Goal: Task Accomplishment & Management: Use online tool/utility

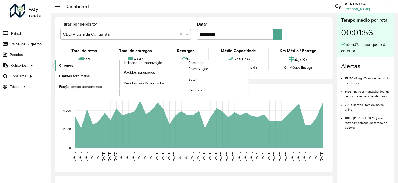
click at [88, 63] on link "Clientes" at bounding box center [87, 65] width 65 height 10
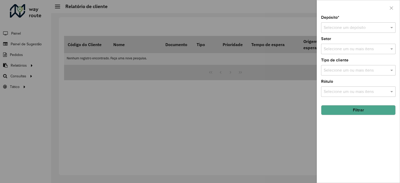
click at [27, 69] on div at bounding box center [200, 91] width 400 height 183
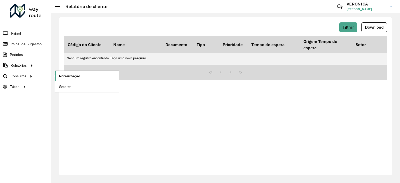
click at [75, 74] on span "Roteirização" at bounding box center [69, 75] width 21 height 5
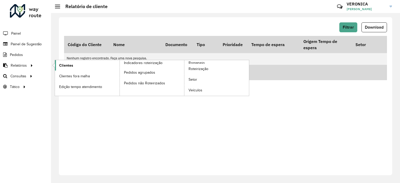
click at [72, 65] on span "Clientes" at bounding box center [66, 65] width 14 height 5
click at [66, 66] on span "Clientes" at bounding box center [66, 65] width 14 height 5
click at [80, 64] on link "Clientes" at bounding box center [87, 65] width 65 height 10
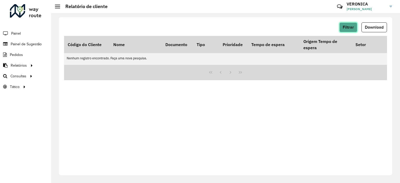
click at [349, 28] on span "Filtrar" at bounding box center [347, 27] width 11 height 4
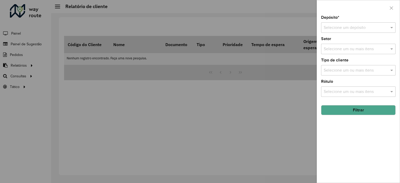
click at [378, 30] on input "text" at bounding box center [353, 28] width 59 height 6
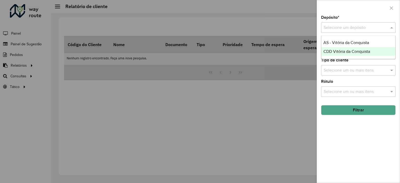
click at [355, 49] on div "CDD Vitória da Conquista" at bounding box center [358, 51] width 74 height 9
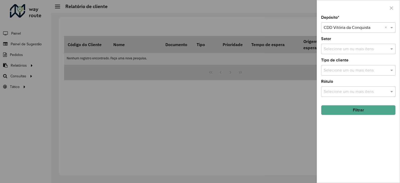
click at [358, 53] on div "Selecione um ou mais itens" at bounding box center [358, 49] width 74 height 10
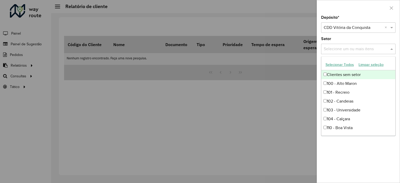
click at [346, 64] on button "Selecionar Todos" at bounding box center [339, 65] width 33 height 8
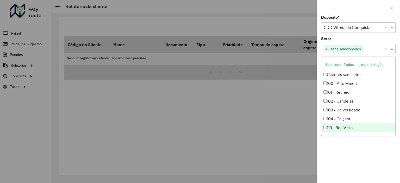
click at [379, 144] on div "Depósito * Selecione um depósito × CDD Vitória da Conquista × Setor Selecione u…" at bounding box center [358, 99] width 83 height 167
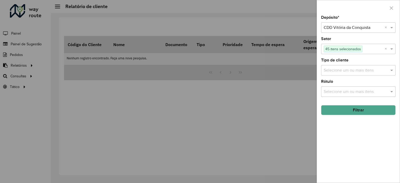
click at [352, 68] on input "text" at bounding box center [355, 70] width 67 height 6
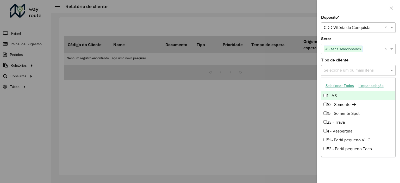
click at [340, 86] on button "Selecionar Todos" at bounding box center [339, 86] width 33 height 8
click at [373, 168] on div "Depósito * Selecione um depósito × CDD Vitória da Conquista × Setor Selecione u…" at bounding box center [358, 99] width 83 height 167
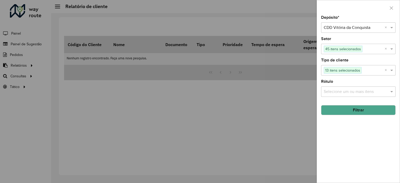
click at [345, 90] on input "text" at bounding box center [355, 92] width 67 height 6
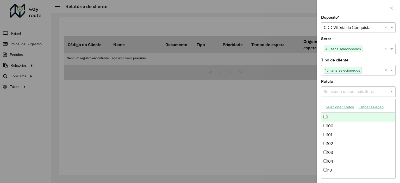
click at [339, 107] on button "Selecionar Todos" at bounding box center [339, 107] width 33 height 8
click at [398, 102] on div "Depósito * Selecione um depósito × CDD Vitória da Conquista × Setor Selecione u…" at bounding box center [357, 91] width 83 height 183
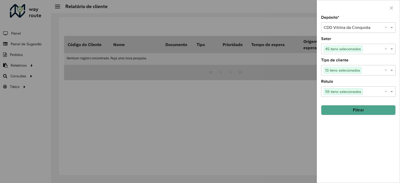
click at [365, 109] on button "Filtrar" at bounding box center [358, 110] width 74 height 10
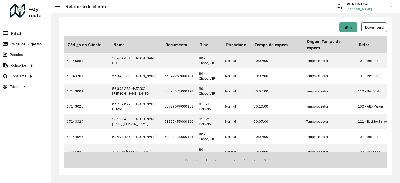
click at [364, 27] on button "Download" at bounding box center [374, 27] width 26 height 10
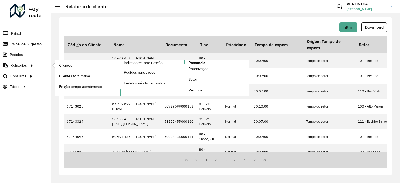
click at [194, 61] on span "Romaneio" at bounding box center [196, 62] width 17 height 5
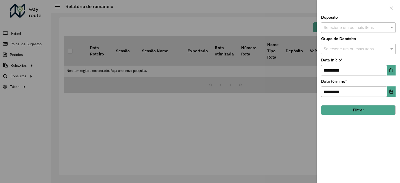
click at [360, 26] on input "text" at bounding box center [355, 28] width 67 height 6
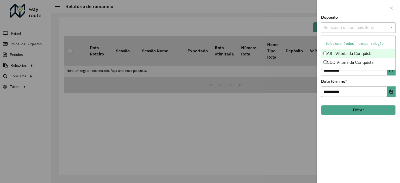
click at [340, 45] on button "Selecionar Todos" at bounding box center [339, 44] width 33 height 8
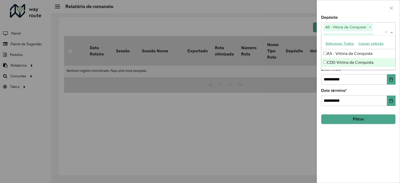
click at [351, 118] on button "Filtrar" at bounding box center [358, 119] width 74 height 10
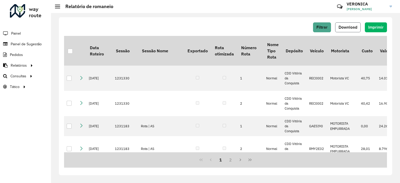
click at [341, 27] on span "Download" at bounding box center [347, 27] width 19 height 4
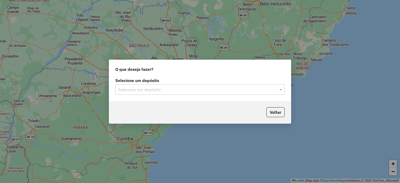
click at [189, 90] on input "text" at bounding box center [195, 90] width 154 height 6
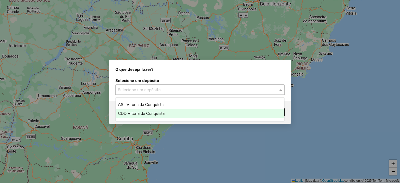
click at [156, 111] on span "CDD Vitória da Conquista" at bounding box center [141, 113] width 47 height 4
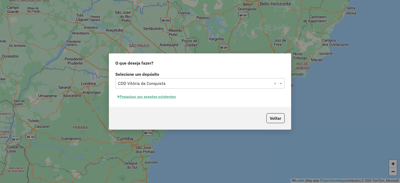
click at [159, 98] on button "Pesquisar por sessões existentes" at bounding box center [146, 97] width 63 height 8
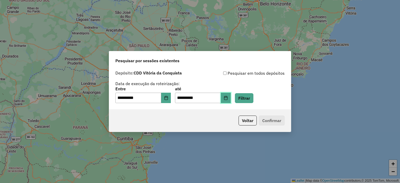
click at [229, 100] on button "Choose Date" at bounding box center [226, 98] width 10 height 10
click at [186, 126] on div "Voltar Confirmar" at bounding box center [200, 120] width 182 height 22
click at [250, 97] on button "Filtrar" at bounding box center [244, 98] width 18 height 10
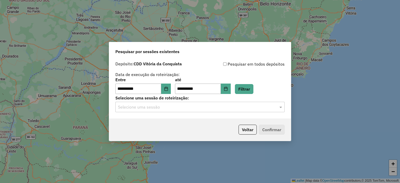
click at [219, 111] on div "Selecione uma sessão" at bounding box center [199, 107] width 169 height 10
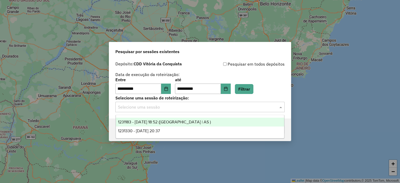
click at [176, 120] on span "1231183 - 19/08/2025 18:52 (Rota | AS )" at bounding box center [164, 122] width 93 height 4
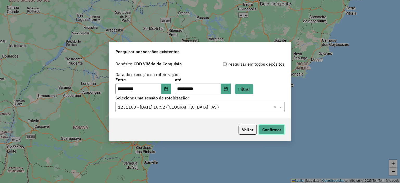
click at [275, 127] on button "Confirmar" at bounding box center [272, 130] width 26 height 10
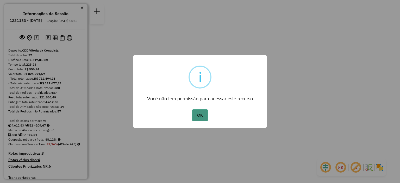
click at [199, 111] on button "OK" at bounding box center [199, 115] width 15 height 12
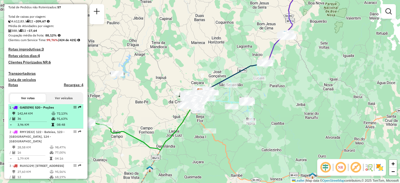
scroll to position [130, 0]
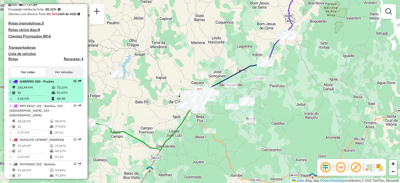
click at [24, 95] on td "36" at bounding box center [34, 92] width 34 height 5
select select "**********"
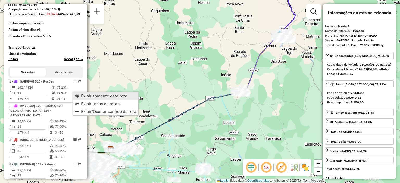
click at [85, 98] on span "Exibir somente esta rota" at bounding box center [104, 96] width 46 height 4
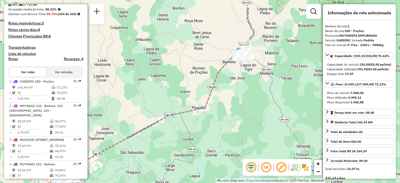
drag, startPoint x: 266, startPoint y: 61, endPoint x: 227, endPoint y: 70, distance: 40.6
click at [225, 77] on div "Janela de atendimento Grade de atendimento Capacidade Transportadoras Veículos …" at bounding box center [200, 91] width 400 height 183
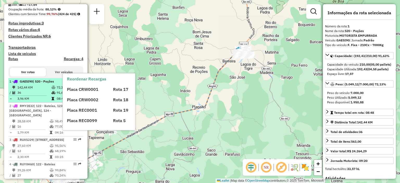
click at [19, 83] on strong "GAE5I90 | 520 - Poções" at bounding box center [35, 81] width 36 height 4
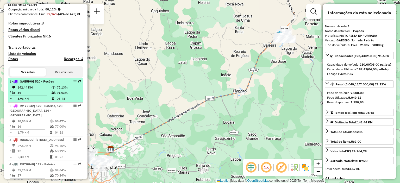
drag, startPoint x: 71, startPoint y: 89, endPoint x: 74, endPoint y: 90, distance: 3.3
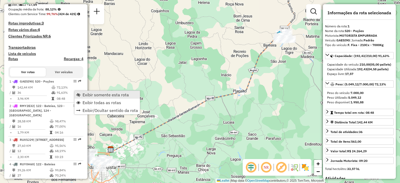
click at [94, 96] on span "Exibir somente esta rota" at bounding box center [106, 95] width 46 height 4
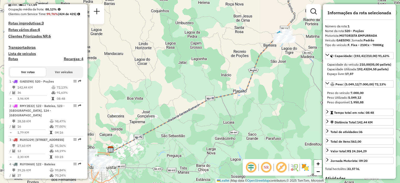
click at [266, 170] on em at bounding box center [266, 167] width 12 height 12
click at [252, 167] on em at bounding box center [251, 167] width 12 height 12
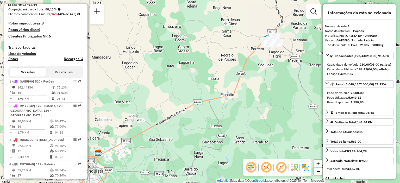
drag, startPoint x: 279, startPoint y: 87, endPoint x: 267, endPoint y: 90, distance: 13.3
click at [267, 90] on div "Janela de atendimento Grade de atendimento Capacidade Transportadoras Veículos …" at bounding box center [200, 91] width 400 height 183
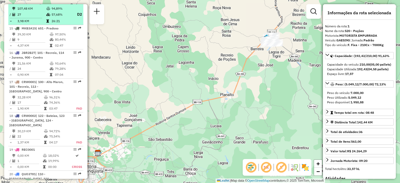
scroll to position [677, 0]
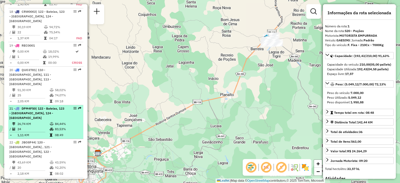
click at [36, 106] on span "DPM4F50" at bounding box center [29, 108] width 14 height 4
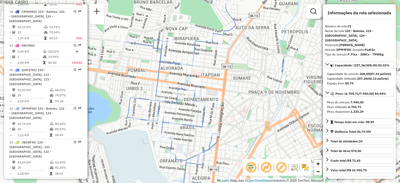
drag, startPoint x: 248, startPoint y: 85, endPoint x: 223, endPoint y: 87, distance: 25.6
click at [223, 87] on div "Janela de atendimento Grade de atendimento Capacidade Transportadoras Veículos …" at bounding box center [200, 91] width 400 height 183
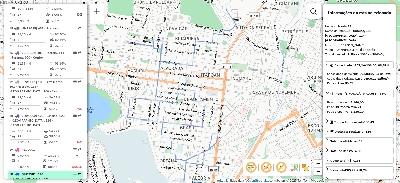
scroll to position [599, 0]
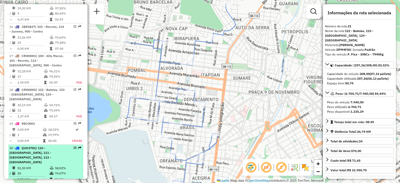
click at [41, 158] on div "20 - QUO3781 | 110 - [GEOGRAPHIC_DATA], 111 - [GEOGRAPHIC_DATA], 113 - [GEOGRAP…" at bounding box center [36, 155] width 55 height 19
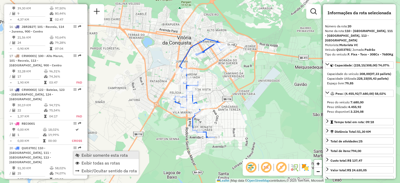
click at [84, 156] on span "Exibir somente esta rota" at bounding box center [104, 155] width 46 height 4
click at [84, 157] on span "Exibir somente esta rota" at bounding box center [105, 156] width 46 height 4
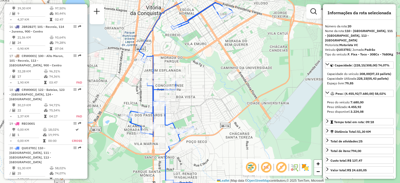
drag, startPoint x: 202, startPoint y: 52, endPoint x: 205, endPoint y: 73, distance: 20.4
click at [205, 73] on div "Janela de atendimento Grade de atendimento Capacidade Transportadoras Veículos …" at bounding box center [200, 91] width 400 height 183
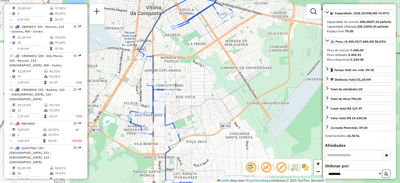
scroll to position [0, 0]
